Goal: Information Seeking & Learning: Learn about a topic

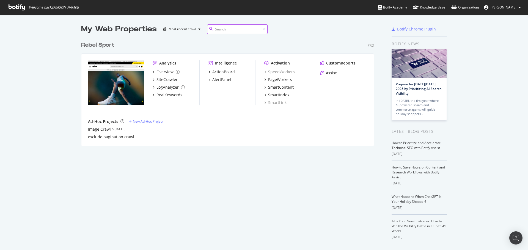
scroll to position [108, 293]
click at [173, 95] on div "RealKeywords" at bounding box center [169, 94] width 26 height 5
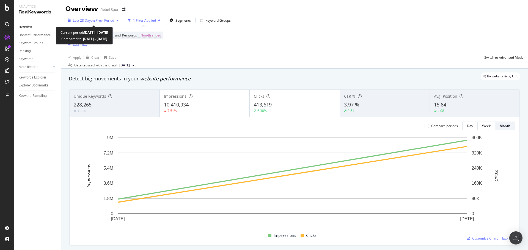
click at [98, 22] on span "vs Prev. Period" at bounding box center [103, 20] width 22 height 5
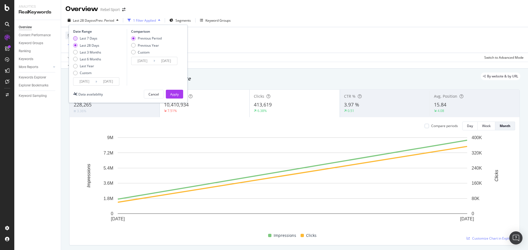
click at [94, 40] on div "Last 7 Days" at bounding box center [89, 38] width 18 height 5
type input "[DATE]"
click at [152, 45] on div "Previous Year" at bounding box center [148, 45] width 21 height 5
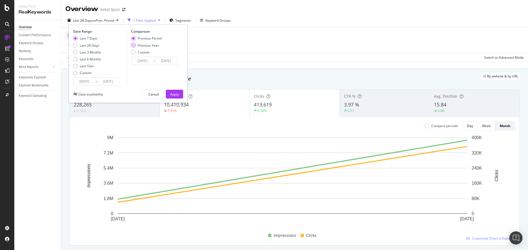
type input "[DATE]"
click at [178, 93] on div "Apply" at bounding box center [174, 94] width 9 height 5
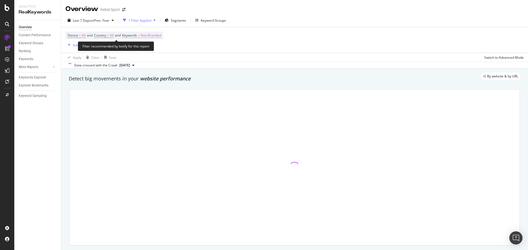
click at [161, 34] on span "Non-Branded" at bounding box center [151, 36] width 21 height 8
click at [157, 48] on icon "button" at bounding box center [156, 48] width 2 height 3
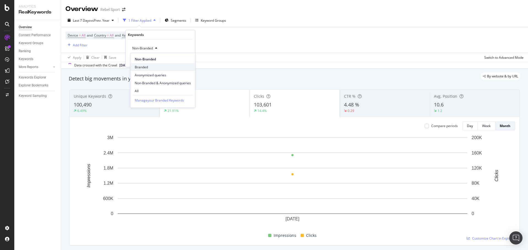
click at [143, 68] on span "Branded" at bounding box center [163, 67] width 56 height 5
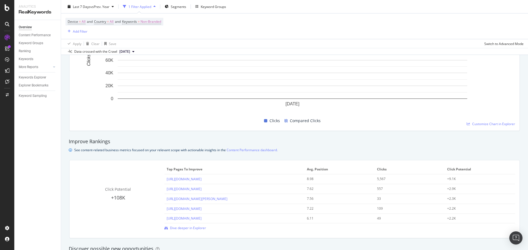
scroll to position [357, 0]
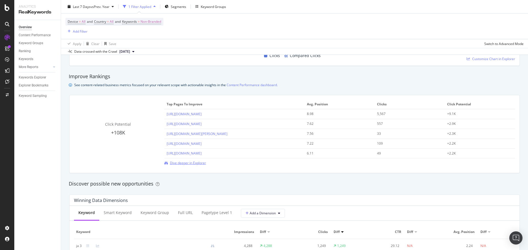
click at [192, 164] on span "Dive deeper in Explorer" at bounding box center [188, 163] width 36 height 5
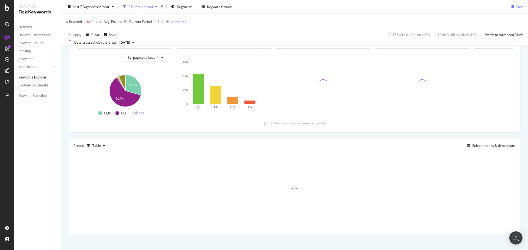
scroll to position [61, 0]
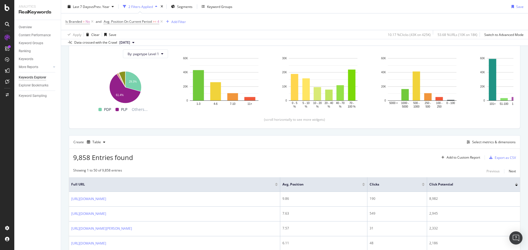
click at [143, 6] on div "2 Filters Applied" at bounding box center [140, 6] width 24 height 5
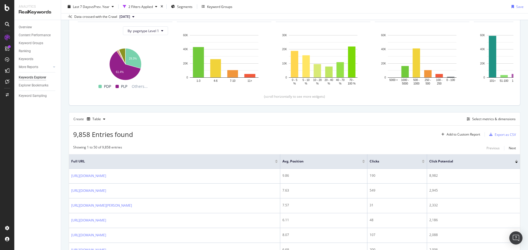
scroll to position [118, 0]
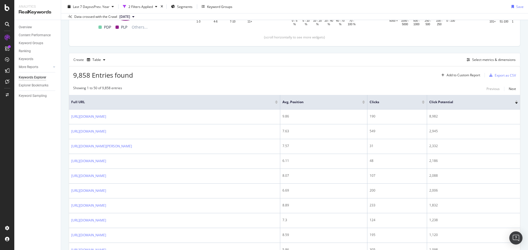
click at [425, 101] on div at bounding box center [423, 101] width 3 height 1
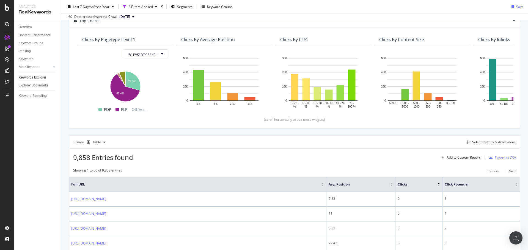
scroll to position [118, 0]
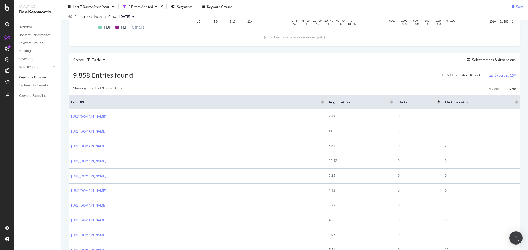
click at [439, 103] on div at bounding box center [438, 103] width 3 height 1
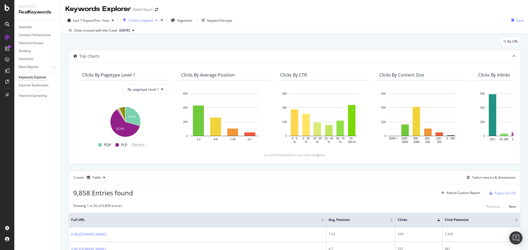
click at [144, 19] on div "2 Filters Applied" at bounding box center [140, 20] width 24 height 5
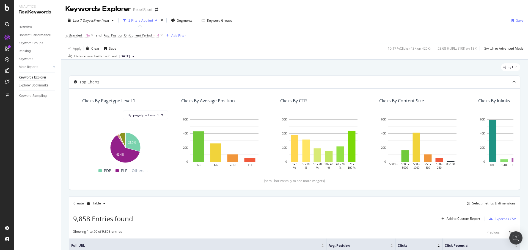
click at [173, 37] on div "Add Filter" at bounding box center [178, 35] width 15 height 5
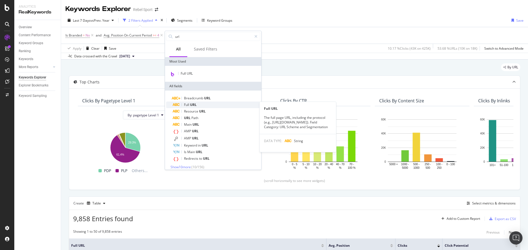
type input "url"
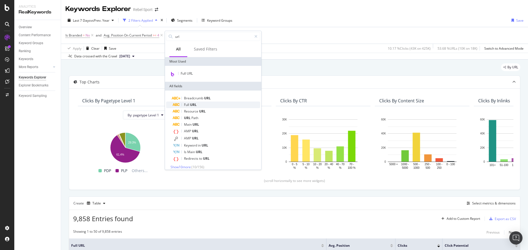
click at [204, 102] on div "Full URL" at bounding box center [216, 105] width 87 height 7
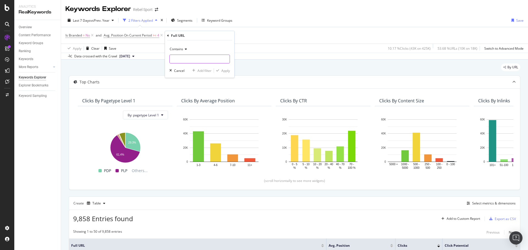
click at [184, 60] on input "text" at bounding box center [200, 59] width 60 height 9
type input "fitness"
click at [229, 70] on div "Apply" at bounding box center [225, 70] width 9 height 5
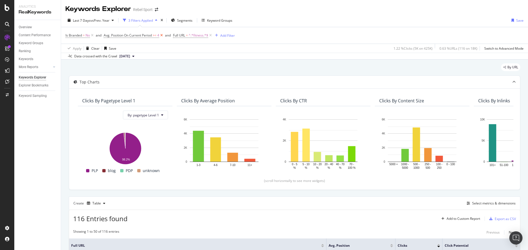
click at [161, 35] on icon at bounding box center [161, 35] width 5 height 5
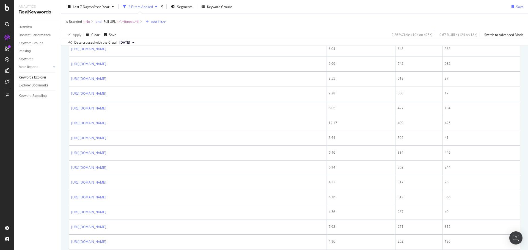
scroll to position [220, 0]
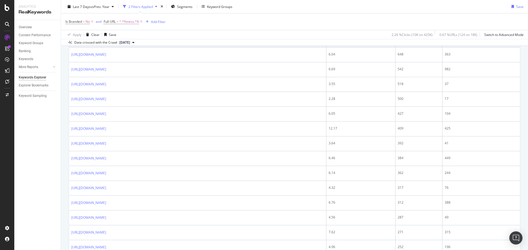
drag, startPoint x: 142, startPoint y: 21, endPoint x: 144, endPoint y: 26, distance: 5.5
click at [142, 21] on icon at bounding box center [141, 21] width 5 height 5
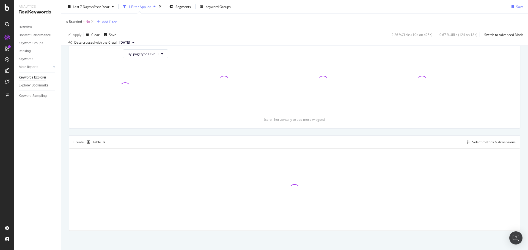
scroll to position [61, 0]
click at [93, 21] on icon at bounding box center [92, 21] width 5 height 5
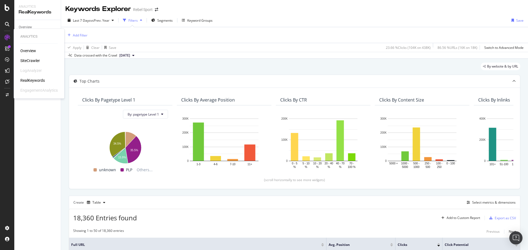
drag, startPoint x: 31, startPoint y: 81, endPoint x: 31, endPoint y: 156, distance: 75.1
click at [31, 81] on div "RealKeywords" at bounding box center [32, 80] width 24 height 5
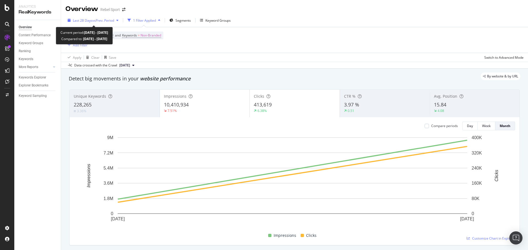
click at [103, 19] on span "vs Prev. Period" at bounding box center [103, 20] width 22 height 5
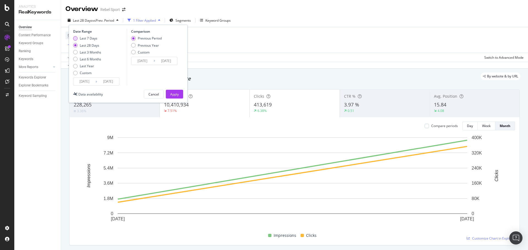
click at [88, 40] on div "Last 7 Days" at bounding box center [89, 38] width 18 height 5
type input "[DATE]"
click at [146, 45] on div "Previous Year" at bounding box center [148, 45] width 21 height 5
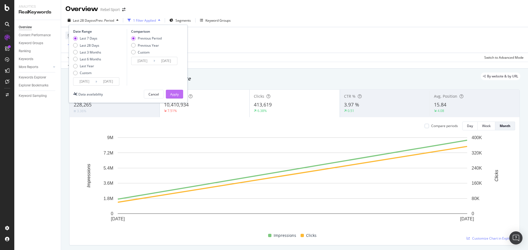
type input "[DATE]"
click at [178, 94] on div "Apply" at bounding box center [174, 94] width 9 height 5
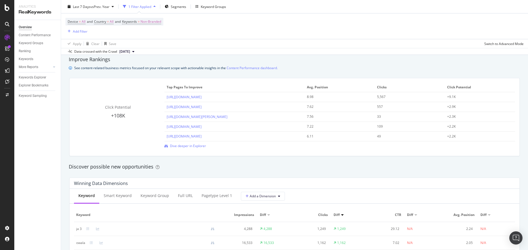
scroll to position [357, 0]
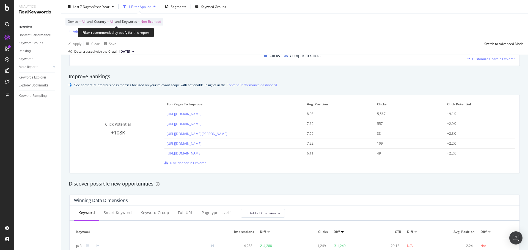
click at [156, 23] on span "Non-Branded" at bounding box center [151, 22] width 21 height 8
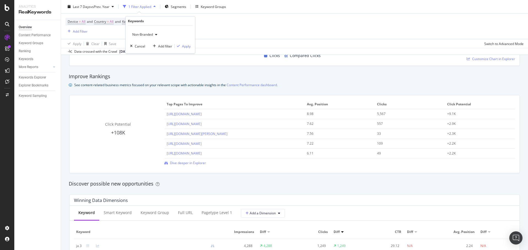
click at [156, 34] on icon "button" at bounding box center [156, 34] width 2 height 3
click at [150, 55] on span "Branded" at bounding box center [163, 53] width 56 height 5
click at [186, 47] on div "Apply" at bounding box center [186, 46] width 9 height 5
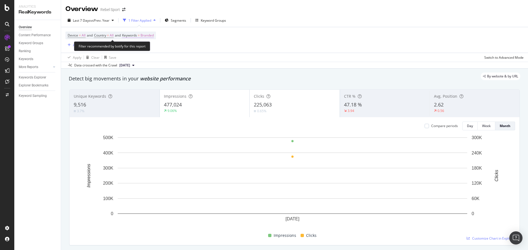
click at [147, 38] on span "Branded" at bounding box center [147, 36] width 13 height 8
click at [147, 49] on div "button" at bounding box center [148, 48] width 7 height 3
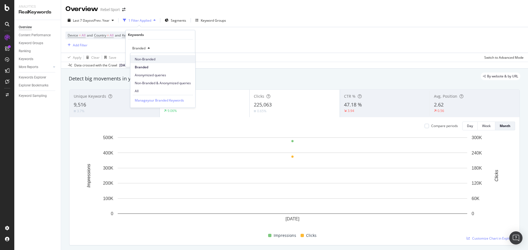
click at [152, 59] on span "Non-Branded" at bounding box center [163, 59] width 56 height 5
click at [187, 61] on div "Apply" at bounding box center [186, 60] width 9 height 5
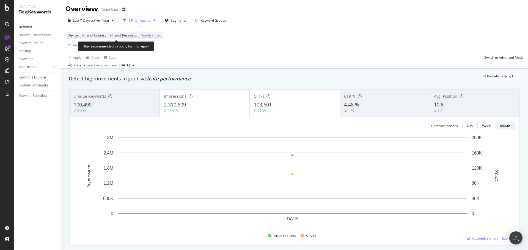
click at [111, 36] on span "All" at bounding box center [112, 36] width 4 height 8
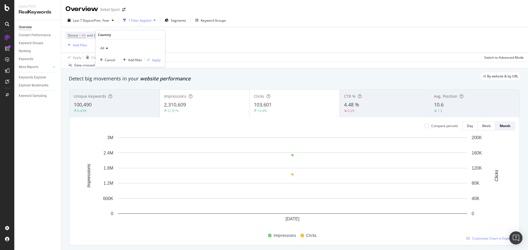
click at [108, 48] on icon at bounding box center [106, 48] width 4 height 3
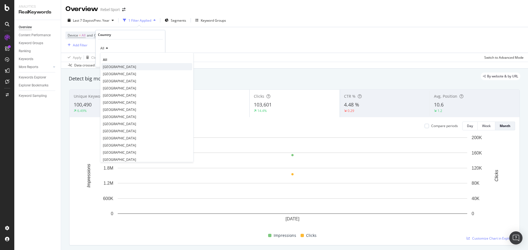
click at [116, 68] on span "[GEOGRAPHIC_DATA]" at bounding box center [119, 67] width 33 height 5
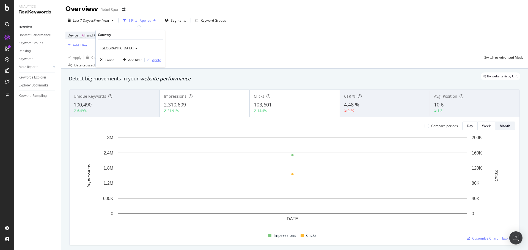
click at [159, 59] on div "Apply" at bounding box center [156, 60] width 9 height 5
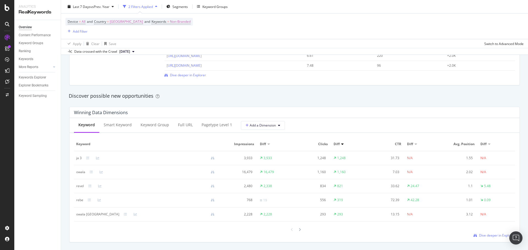
scroll to position [467, 0]
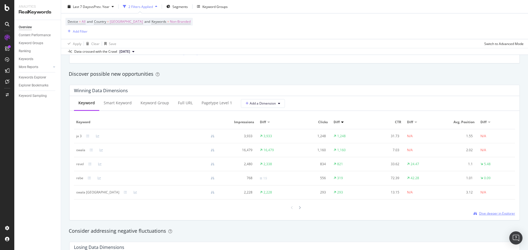
click at [483, 215] on span "Dive deeper in Explorer" at bounding box center [497, 213] width 36 height 5
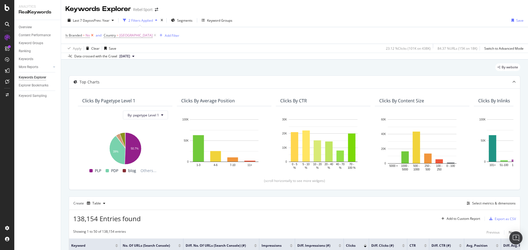
click at [93, 34] on icon at bounding box center [92, 35] width 5 height 5
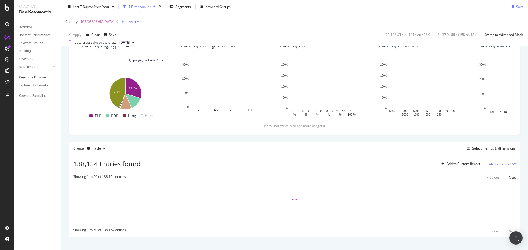
scroll to position [61, 0]
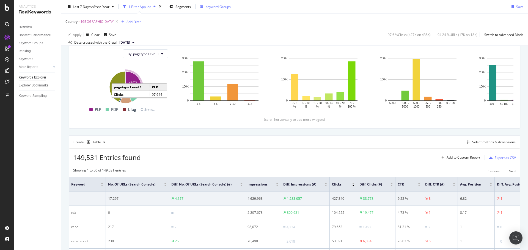
click at [212, 7] on div "Keyword Groups" at bounding box center [217, 6] width 25 height 5
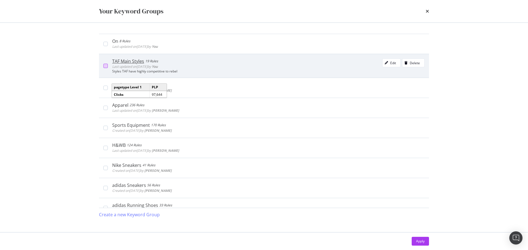
click at [106, 65] on div "modal" at bounding box center [105, 66] width 4 height 4
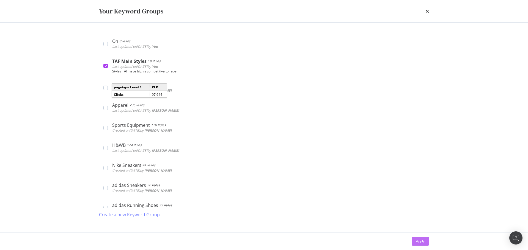
click at [421, 241] on div "Apply" at bounding box center [420, 241] width 9 height 5
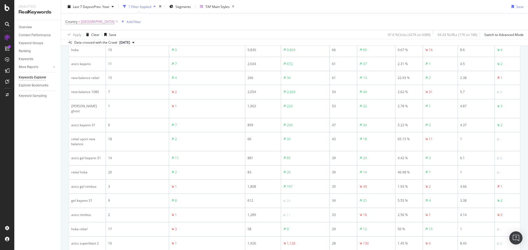
scroll to position [309, 0]
click at [213, 5] on div "TAF Main Styles" at bounding box center [217, 6] width 24 height 5
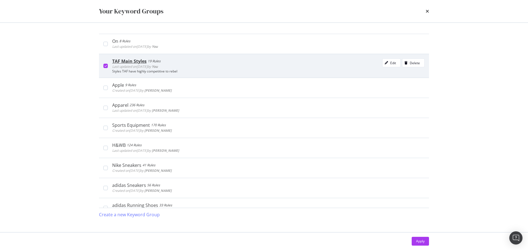
click at [107, 66] on icon "modal" at bounding box center [105, 66] width 2 height 3
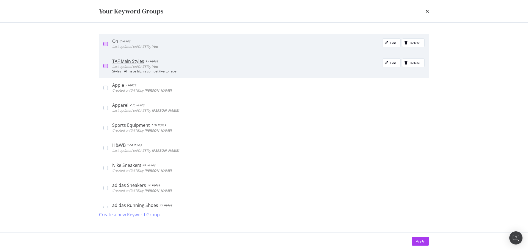
click at [106, 44] on div "modal" at bounding box center [105, 44] width 4 height 4
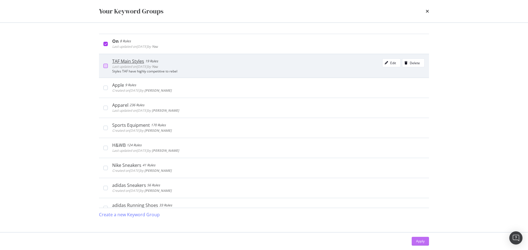
click at [420, 242] on div "Apply" at bounding box center [420, 241] width 9 height 5
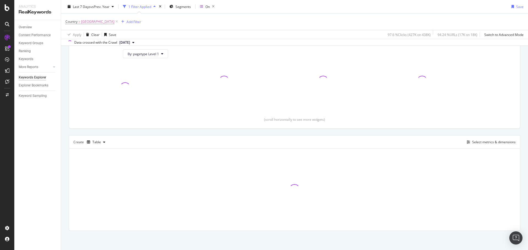
scroll to position [61, 0]
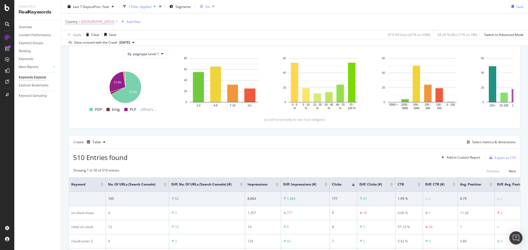
click at [205, 8] on div "On" at bounding box center [205, 6] width 10 height 5
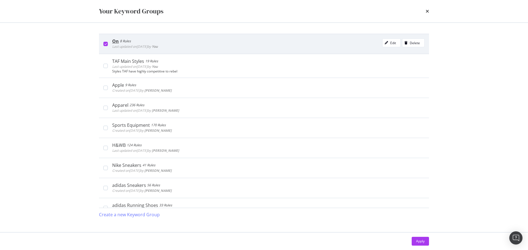
click at [106, 43] on icon "modal" at bounding box center [105, 44] width 2 height 3
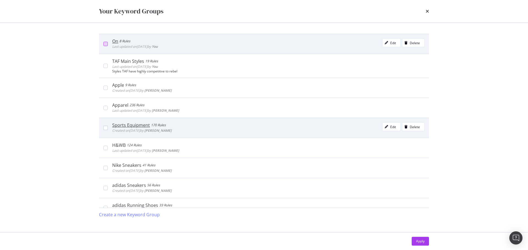
click at [104, 125] on div "Sports Equipment 170 Rules Created on [DATE] by [PERSON_NAME] Edit Delete" at bounding box center [264, 128] width 330 height 20
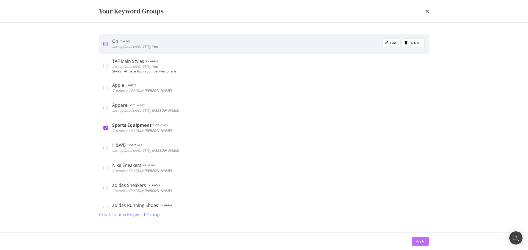
click at [420, 242] on div "Apply" at bounding box center [420, 241] width 9 height 5
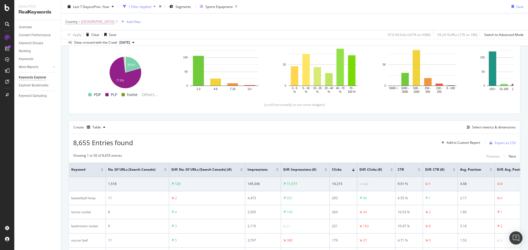
scroll to position [89, 0]
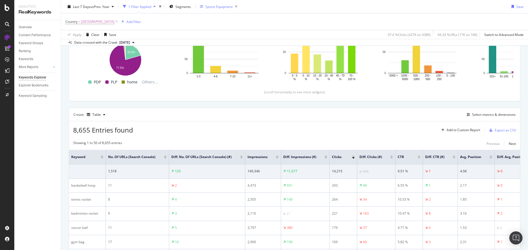
click at [200, 7] on icon "button" at bounding box center [201, 6] width 3 height 3
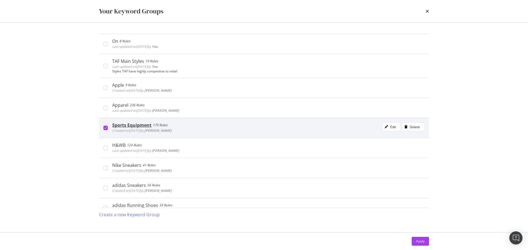
click at [105, 128] on icon "modal" at bounding box center [105, 128] width 2 height 3
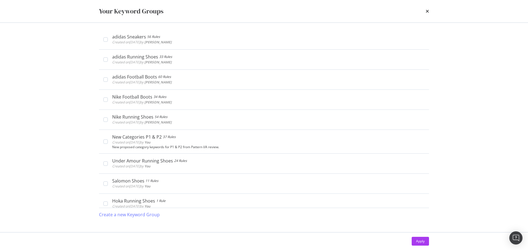
scroll to position [155, 0]
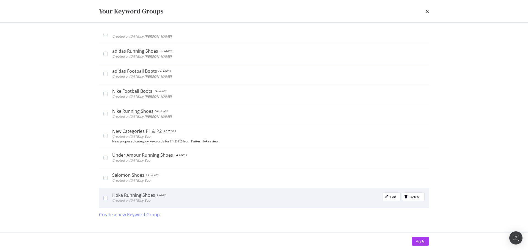
click at [131, 200] on span "Created on [DATE] by You" at bounding box center [131, 201] width 38 height 5
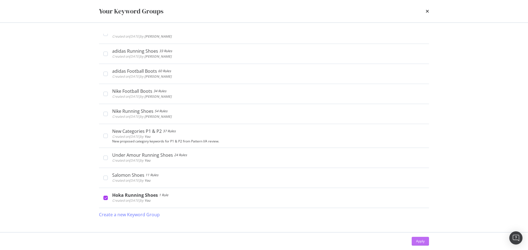
click at [428, 243] on button "Apply" at bounding box center [420, 241] width 17 height 9
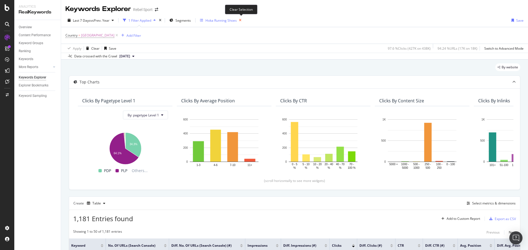
click at [240, 19] on icon "button" at bounding box center [240, 20] width 7 height 8
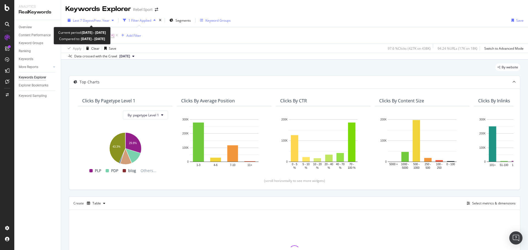
click at [95, 18] on span "vs Prev. Year" at bounding box center [99, 20] width 19 height 5
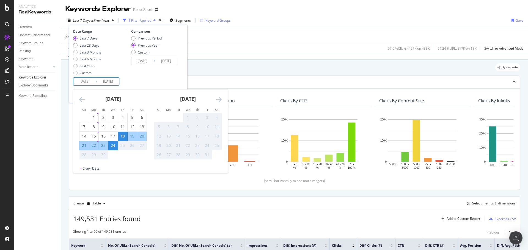
click at [86, 81] on input "[DATE]" at bounding box center [84, 82] width 22 height 8
click at [142, 137] on div "20" at bounding box center [141, 136] width 9 height 5
type input "[DATE]"
click at [95, 39] on div "Last 7 Days" at bounding box center [89, 38] width 18 height 5
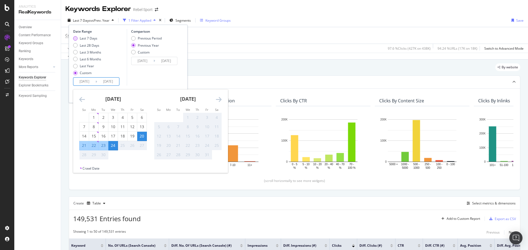
type input "[DATE]"
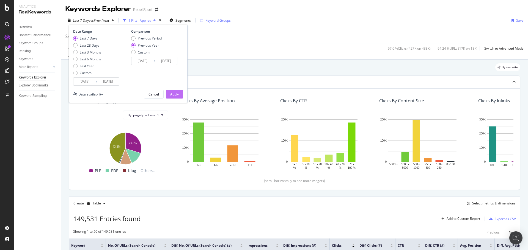
click at [174, 95] on div "Apply" at bounding box center [174, 94] width 9 height 5
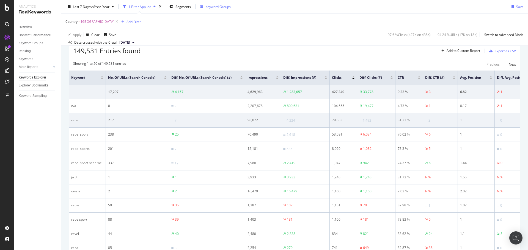
scroll to position [165, 0]
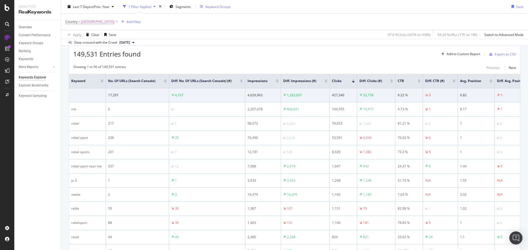
click at [391, 81] on div at bounding box center [391, 79] width 3 height 1
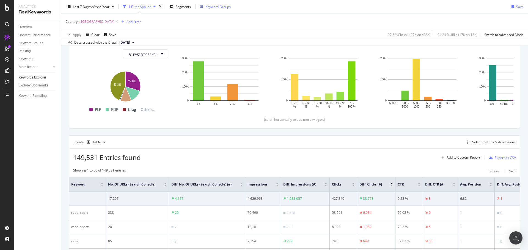
scroll to position [165, 0]
